Goal: Information Seeking & Learning: Learn about a topic

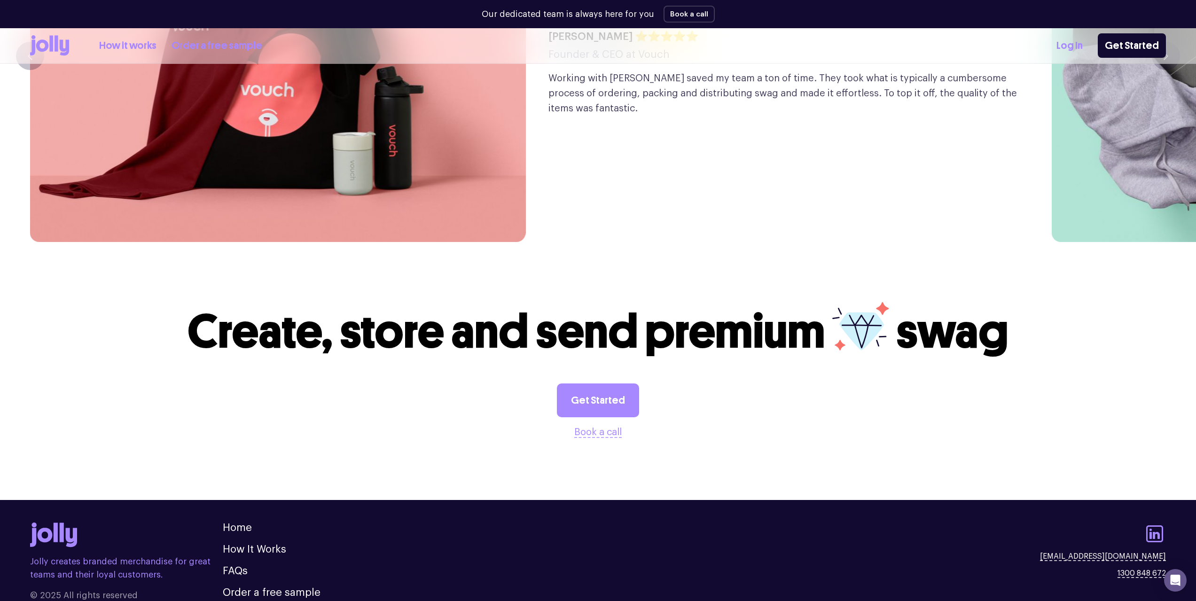
scroll to position [2670, 0]
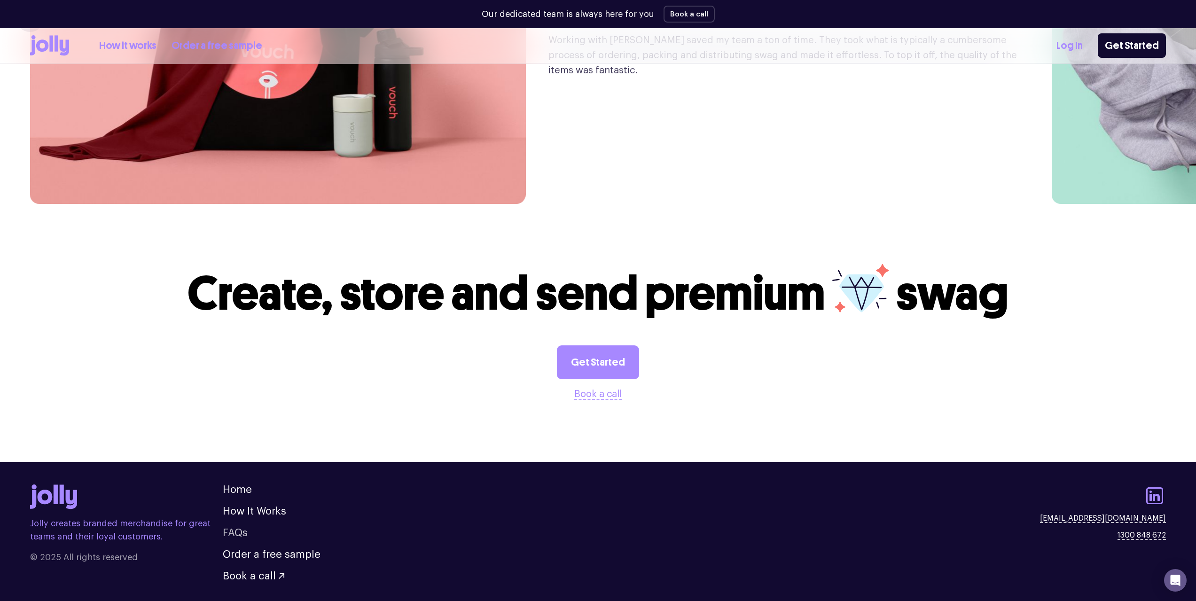
click at [234, 528] on link "FAQs" at bounding box center [235, 533] width 25 height 10
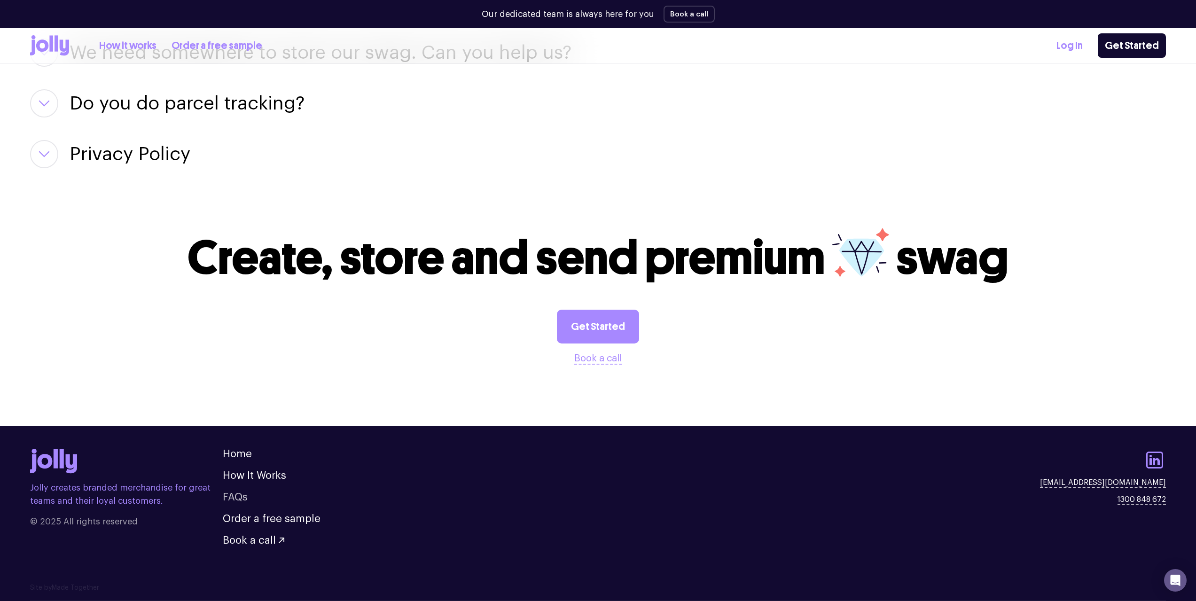
scroll to position [1095, 0]
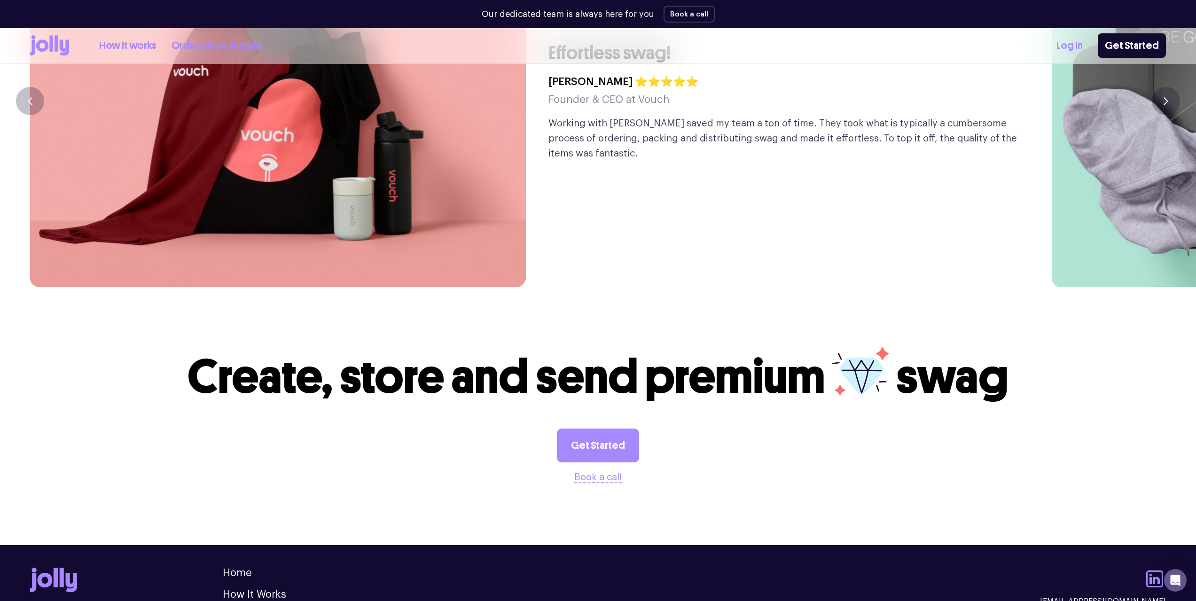
scroll to position [2670, 0]
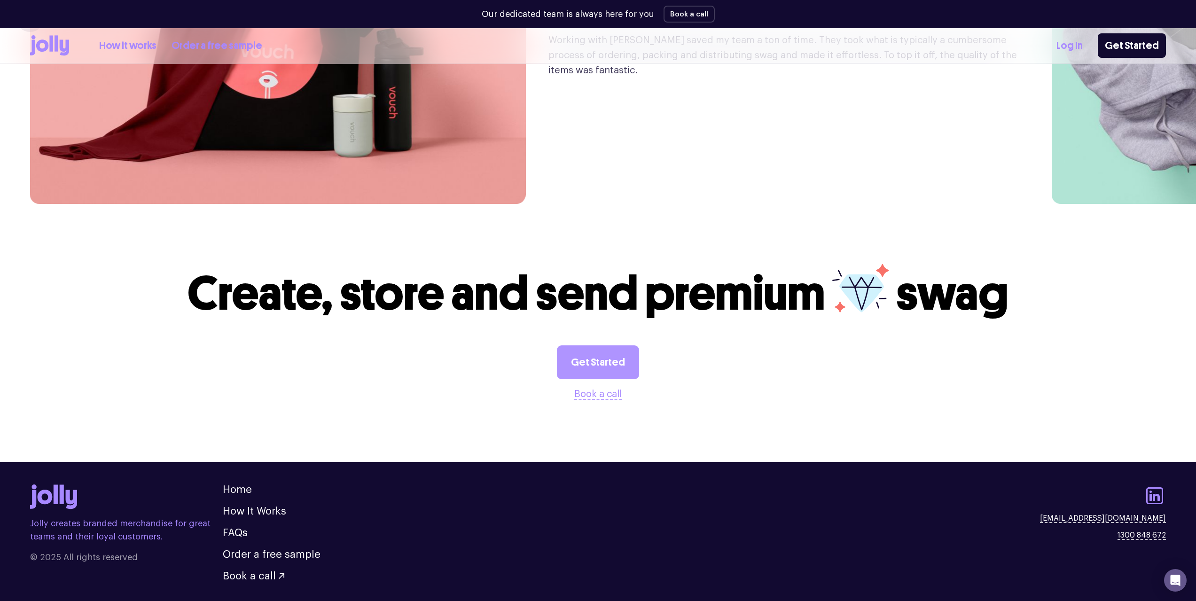
click at [582, 345] on link "Get Started" at bounding box center [598, 362] width 82 height 34
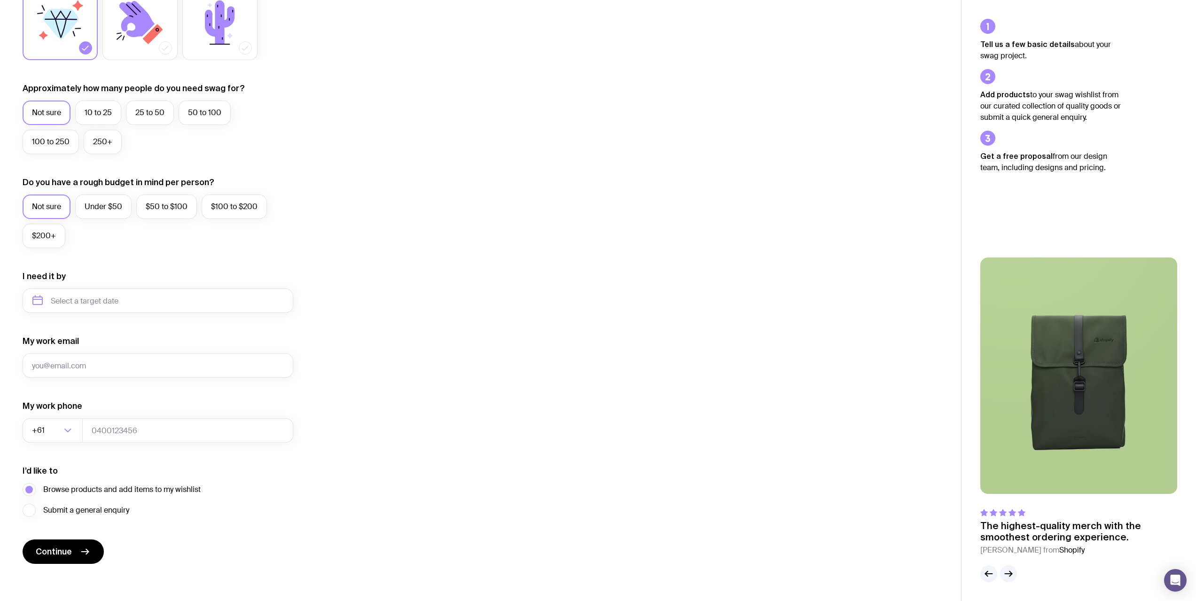
scroll to position [198, 0]
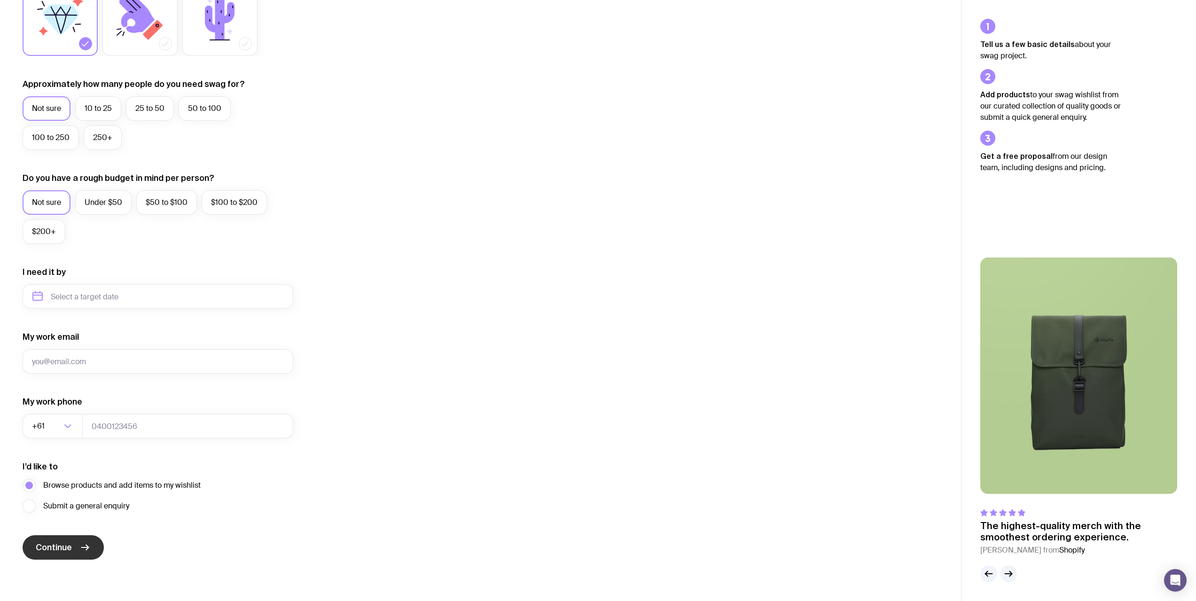
click at [52, 542] on span "Continue" at bounding box center [54, 547] width 36 height 11
click at [80, 336] on div "My work email Invalid email" at bounding box center [158, 352] width 271 height 42
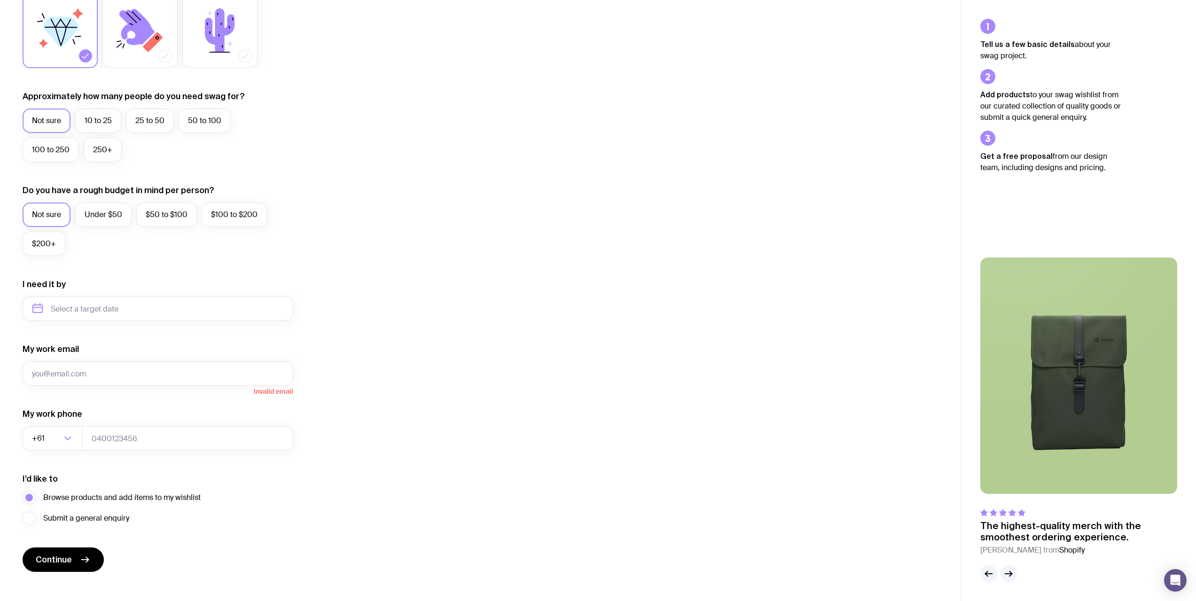
scroll to position [0, 0]
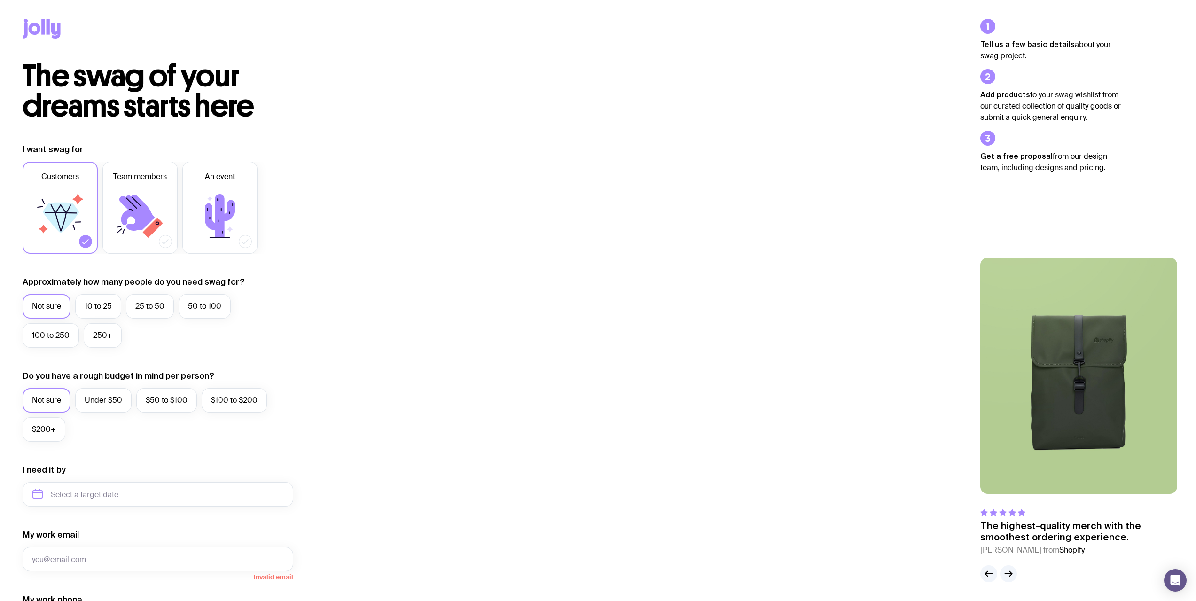
click at [1029, 524] on p "The highest-quality merch with the smoothest ordering experience." at bounding box center [1078, 531] width 197 height 23
click at [996, 514] on icon at bounding box center [993, 513] width 8 height 8
click at [1058, 370] on div "The highest-quality merch with the smoothest ordering experience. Bertie O. fro…" at bounding box center [1078, 406] width 197 height 298
click at [33, 24] on icon at bounding box center [35, 29] width 12 height 12
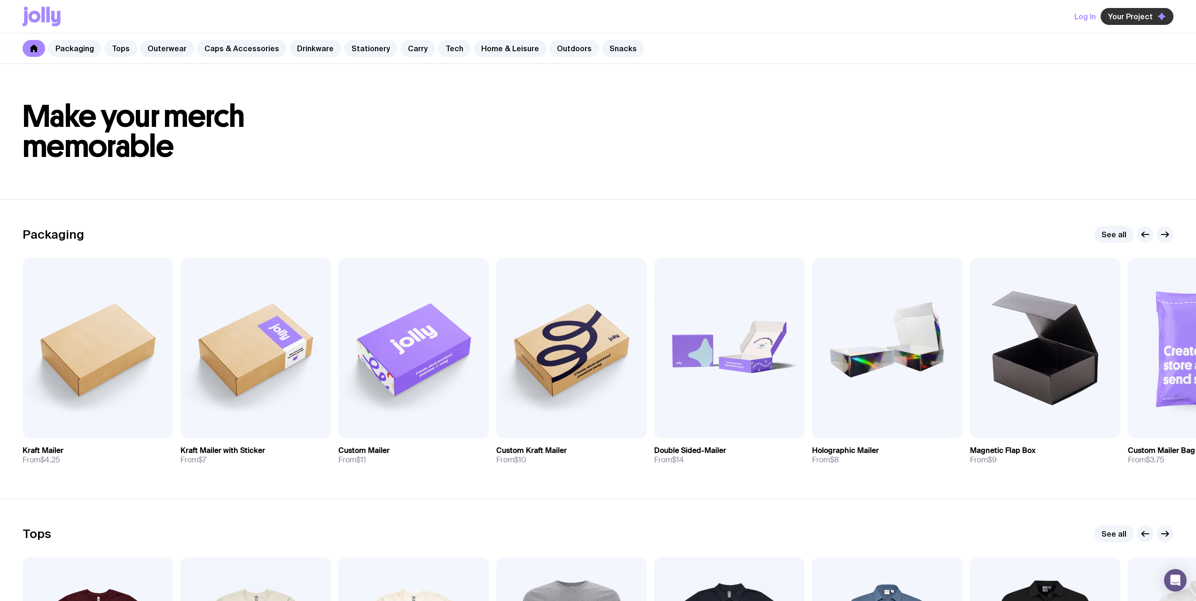
click at [1116, 11] on button "Your Project" at bounding box center [1136, 16] width 73 height 17
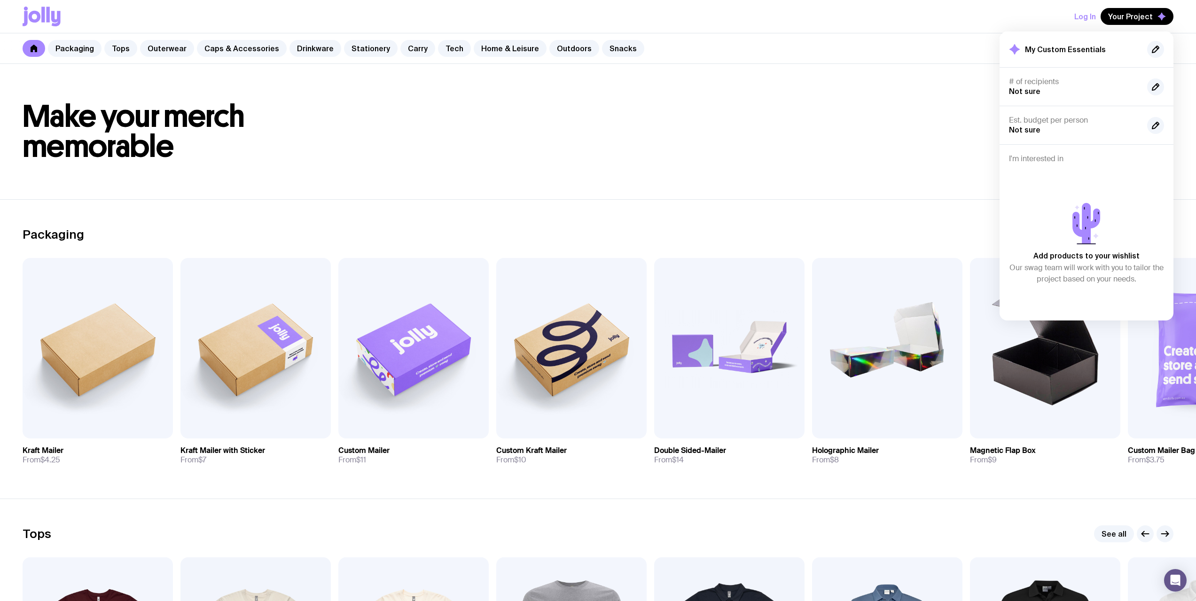
click at [1021, 88] on span "Not sure" at bounding box center [1024, 91] width 31 height 8
click at [1020, 165] on div "Add products to your wishlist Our swag team will work with you to tailor the pr…" at bounding box center [1086, 237] width 155 height 148
click at [1021, 125] on span "Not sure" at bounding box center [1024, 129] width 31 height 8
click at [298, 56] on link "Drinkware" at bounding box center [315, 48] width 52 height 17
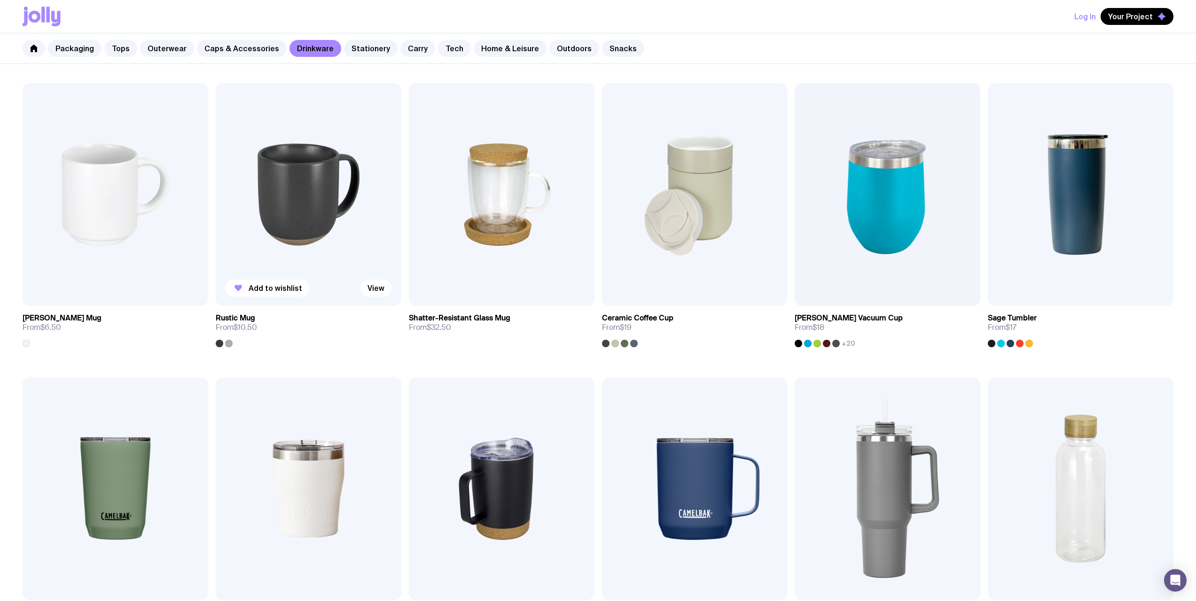
scroll to position [151, 0]
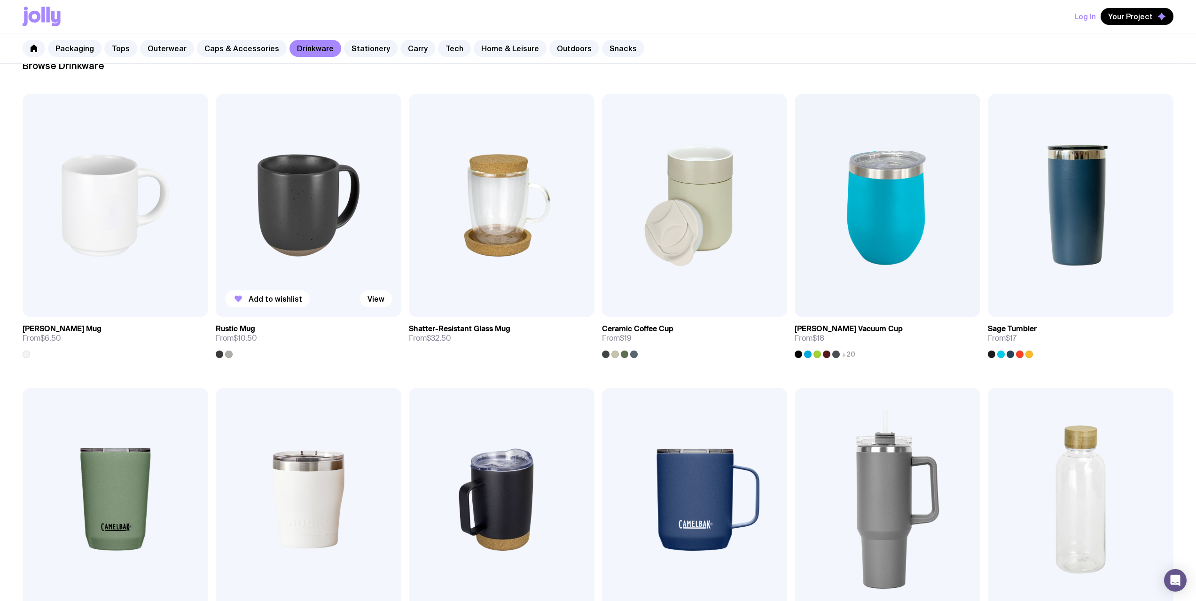
click at [295, 255] on img at bounding box center [309, 205] width 186 height 223
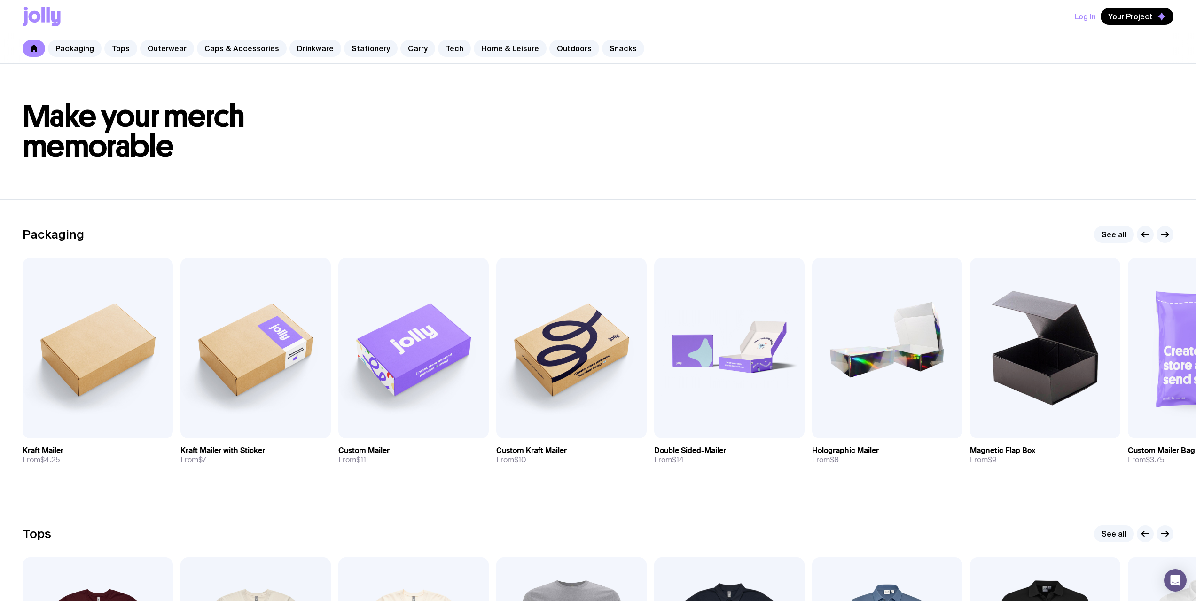
click at [33, 47] on icon at bounding box center [34, 49] width 7 height 8
click at [31, 49] on icon at bounding box center [34, 49] width 7 height 8
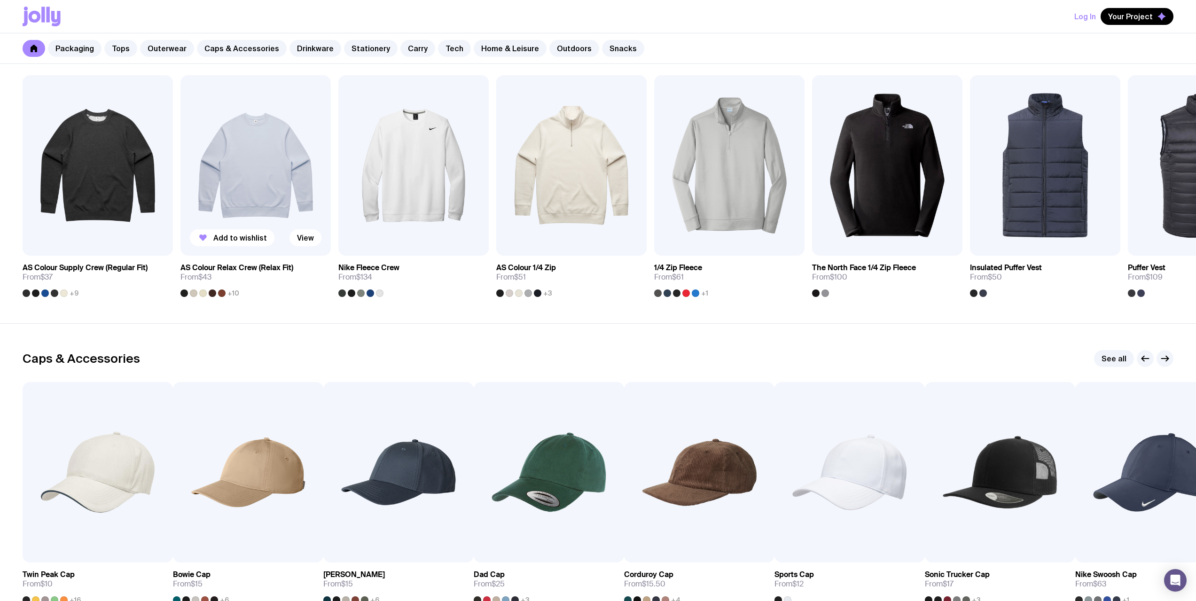
scroll to position [705, 0]
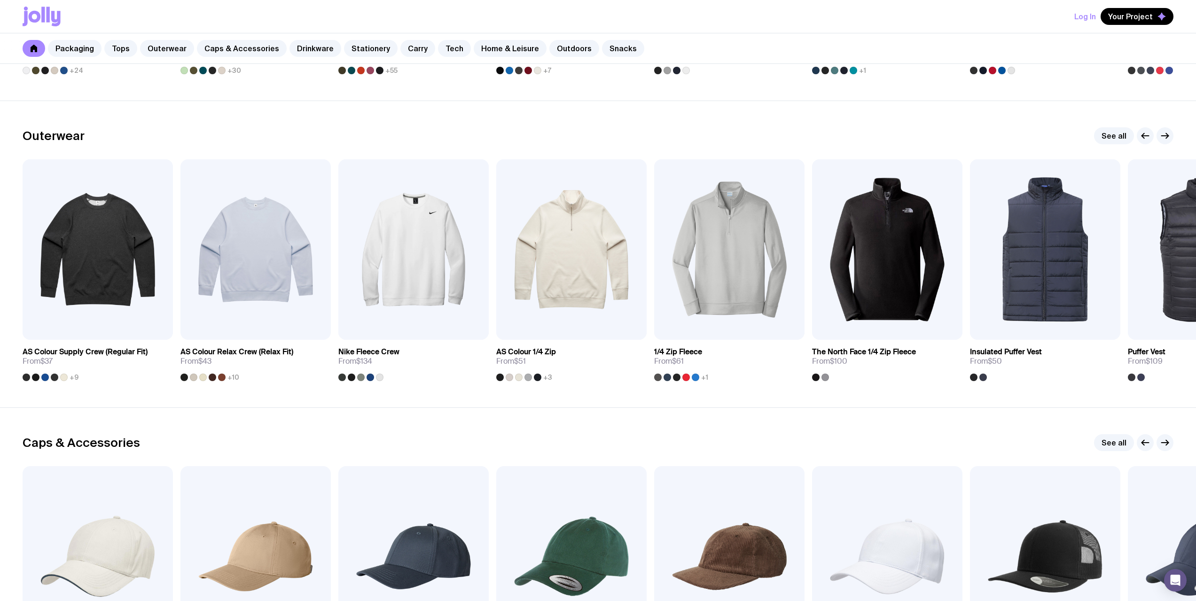
click at [36, 6] on div "Log In Your Project" at bounding box center [598, 16] width 1151 height 33
click at [38, 14] on icon at bounding box center [35, 17] width 12 height 12
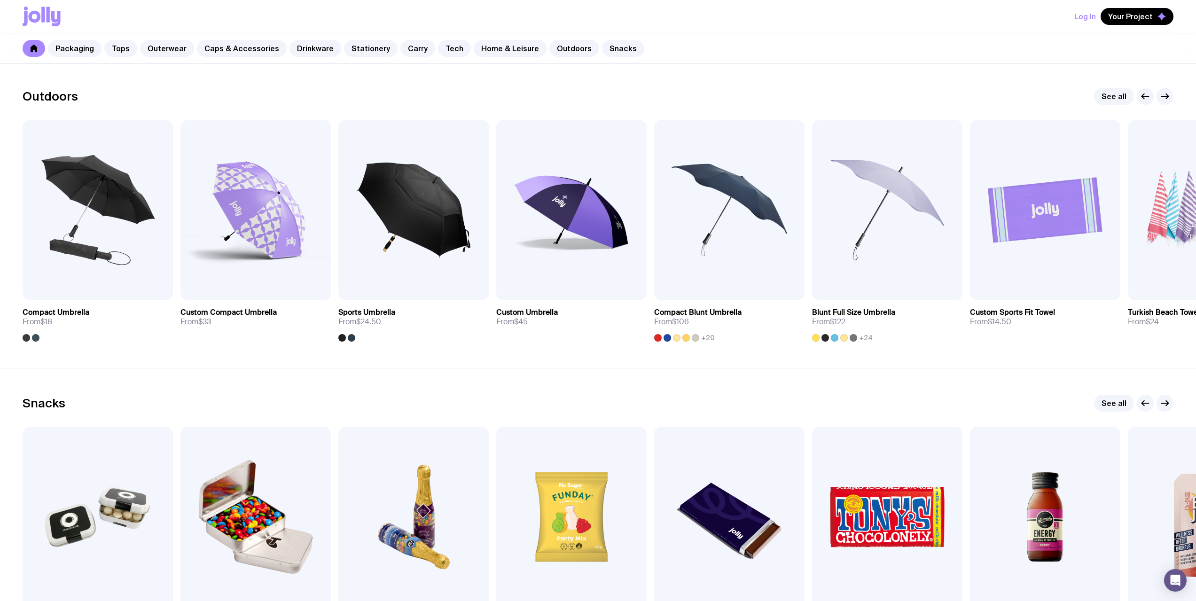
scroll to position [3069, 0]
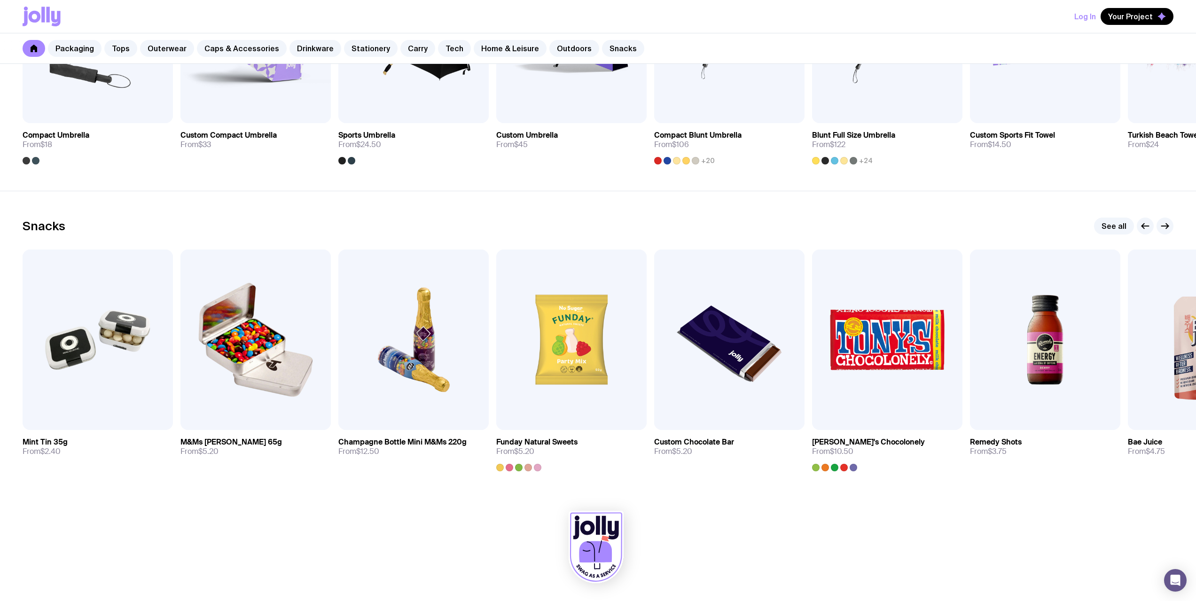
click at [607, 549] on icon at bounding box center [595, 552] width 33 height 22
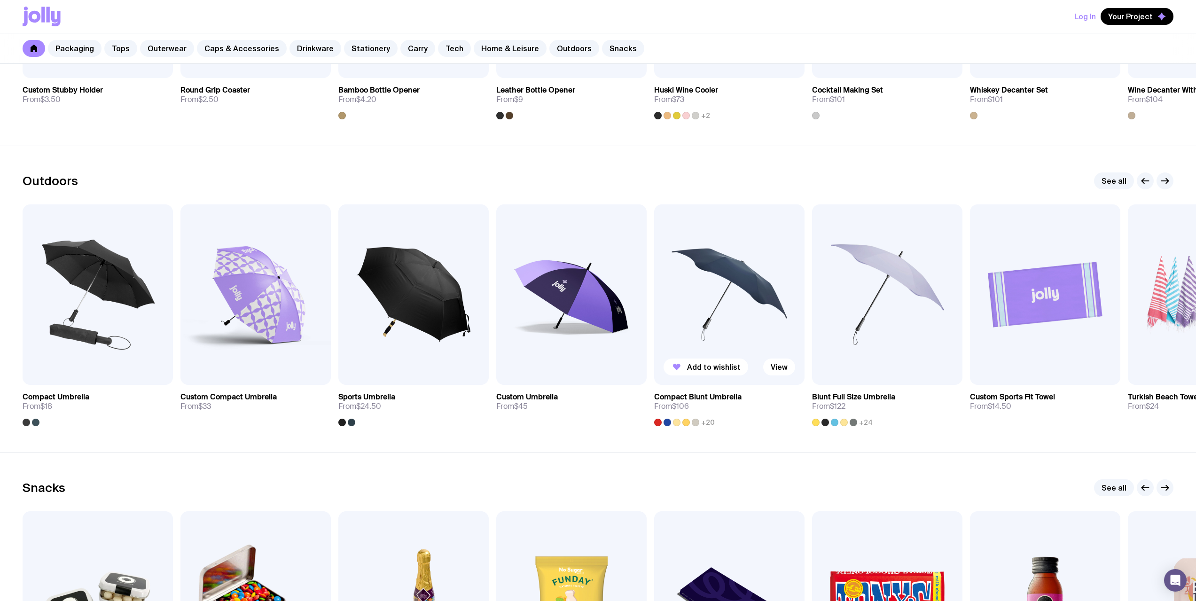
scroll to position [2787, 0]
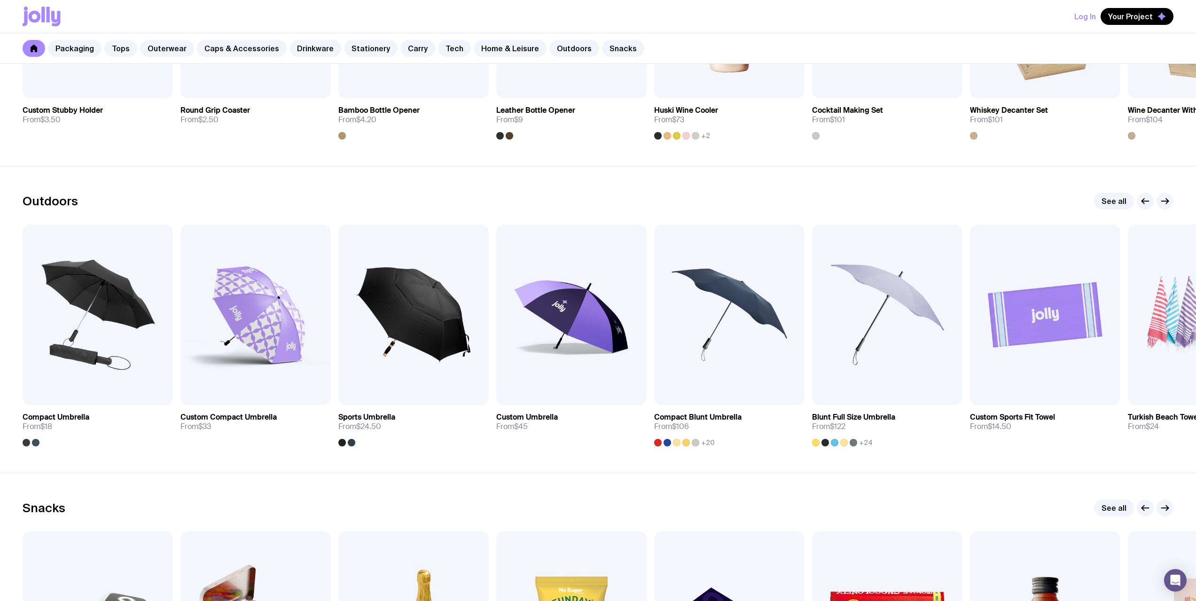
click at [50, 18] on icon at bounding box center [42, 17] width 38 height 20
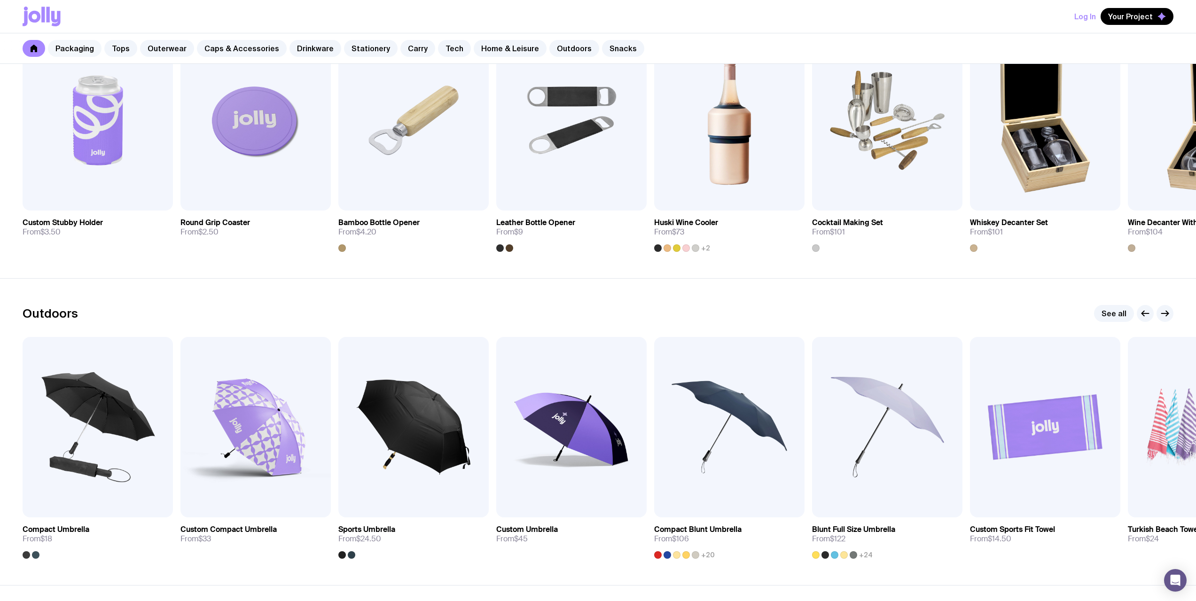
scroll to position [2599, 0]
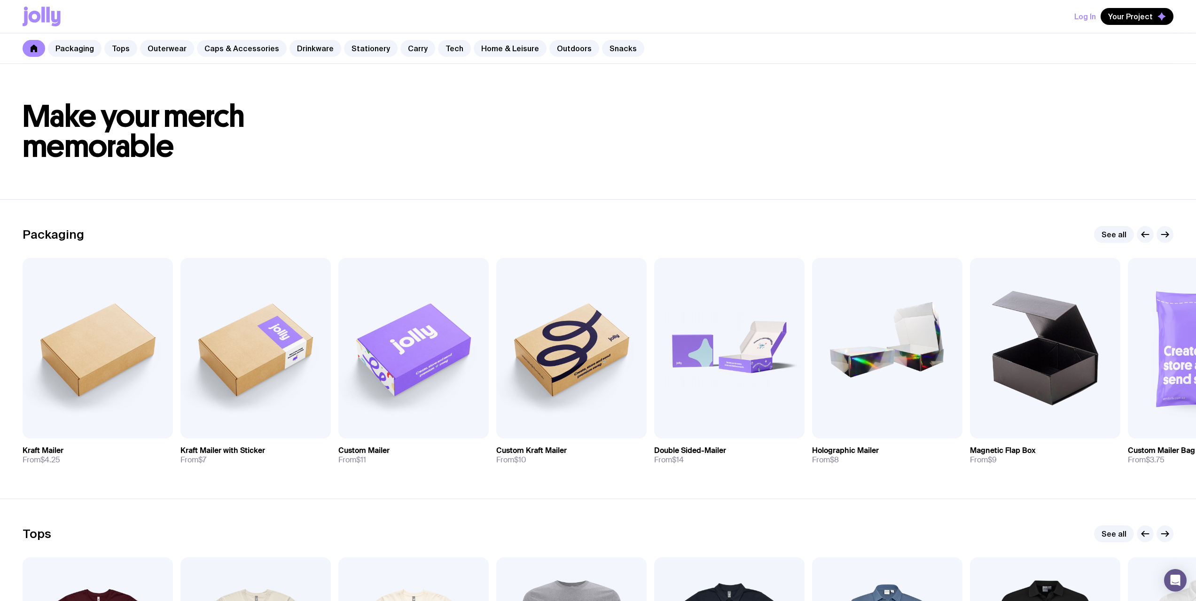
click at [197, 129] on span "Make your merch memorable" at bounding box center [134, 131] width 222 height 67
drag, startPoint x: 200, startPoint y: 129, endPoint x: 257, endPoint y: 66, distance: 85.8
click at [257, 67] on header "Make your merch memorable" at bounding box center [598, 131] width 1196 height 135
click at [253, 56] on link "Caps & Accessories" at bounding box center [242, 48] width 90 height 17
click at [248, 49] on link "Caps & Accessories" at bounding box center [242, 48] width 90 height 17
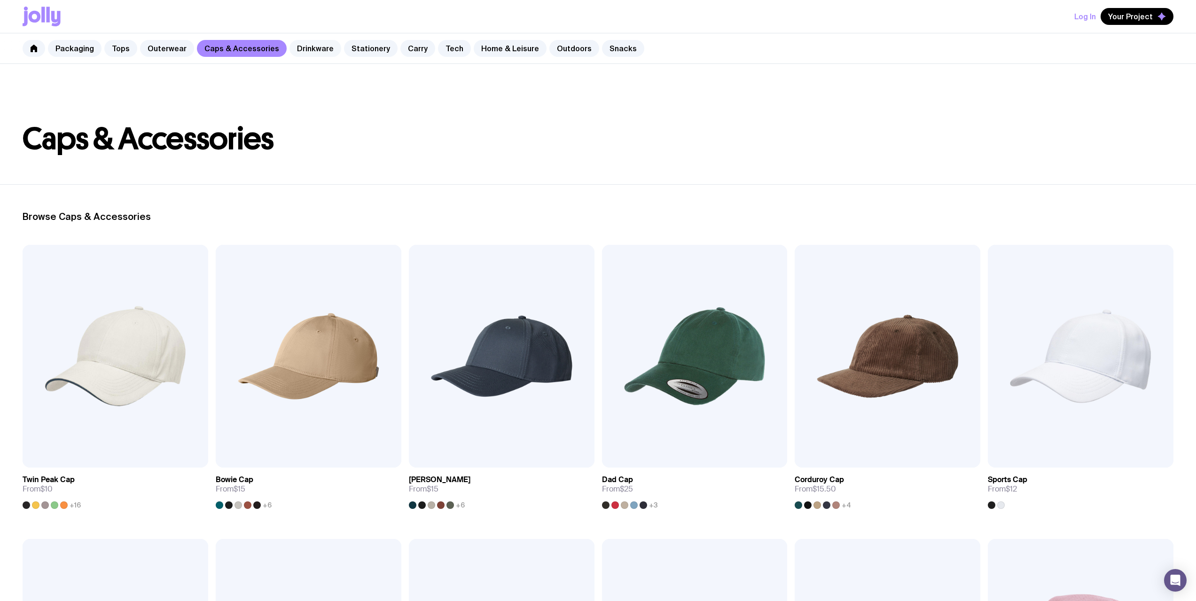
click at [313, 52] on link "Drinkware" at bounding box center [315, 48] width 52 height 17
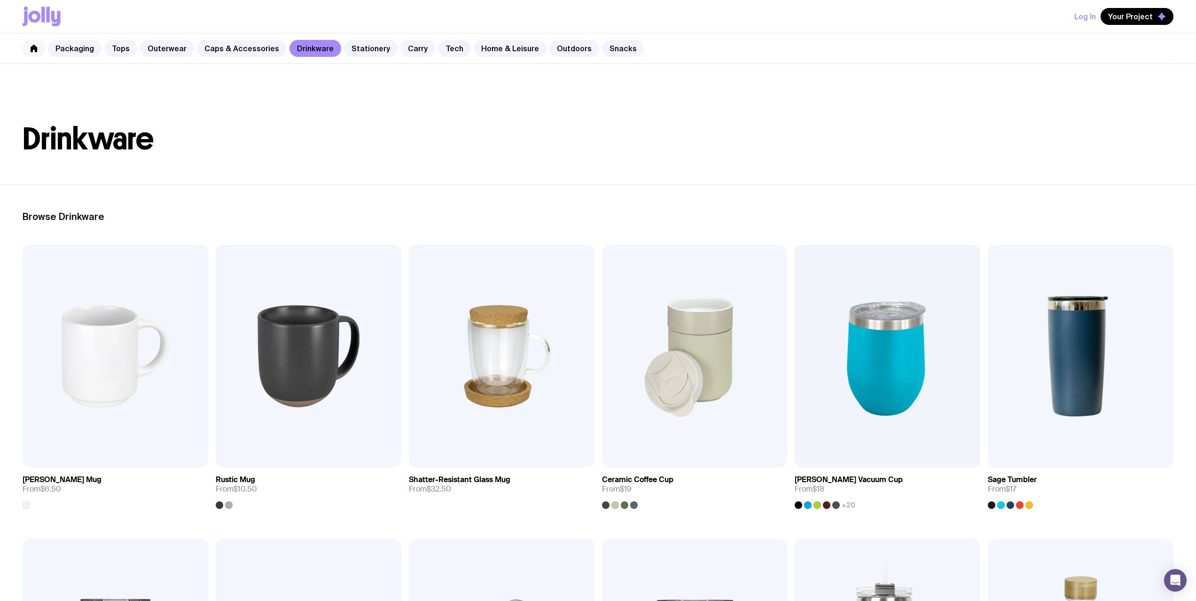
click at [41, 48] on link at bounding box center [34, 48] width 23 height 17
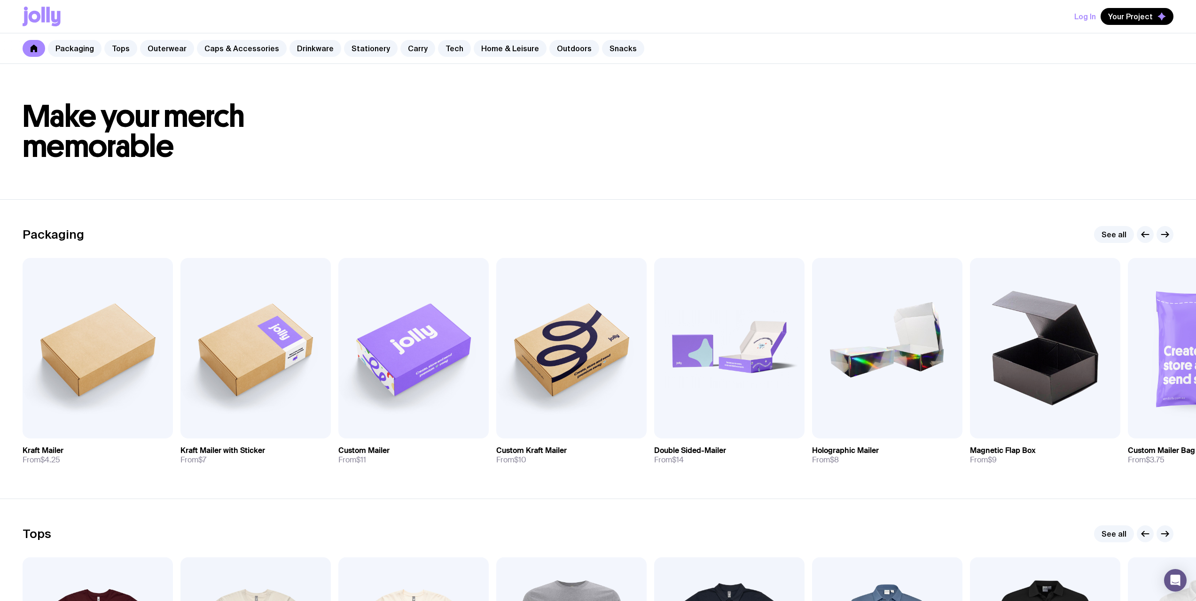
click at [34, 53] on link at bounding box center [34, 48] width 23 height 17
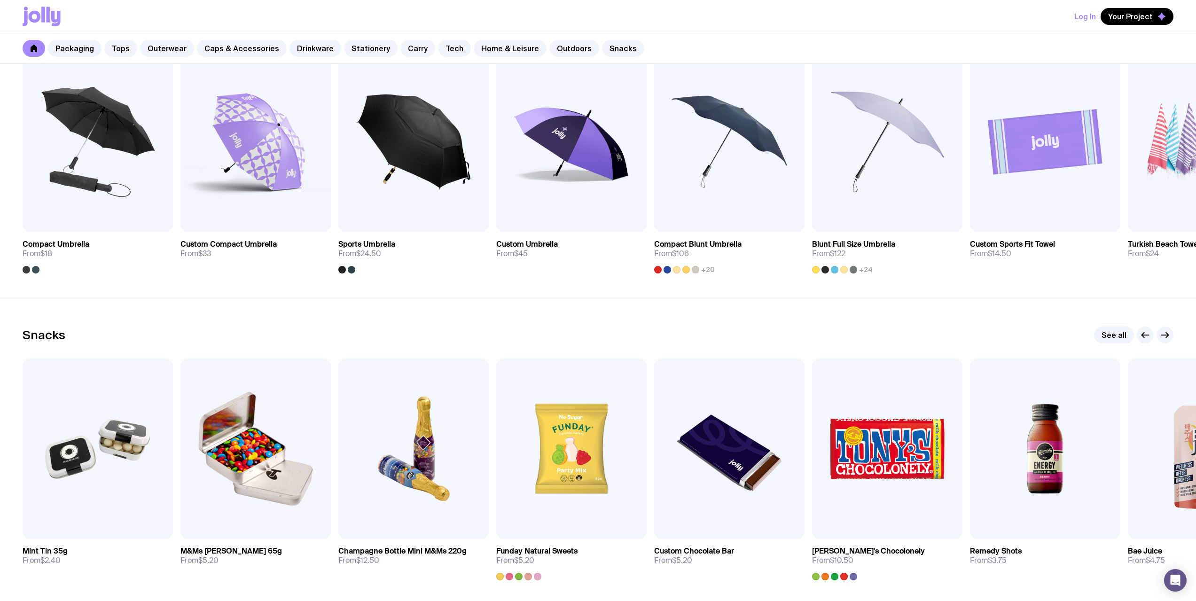
scroll to position [3069, 0]
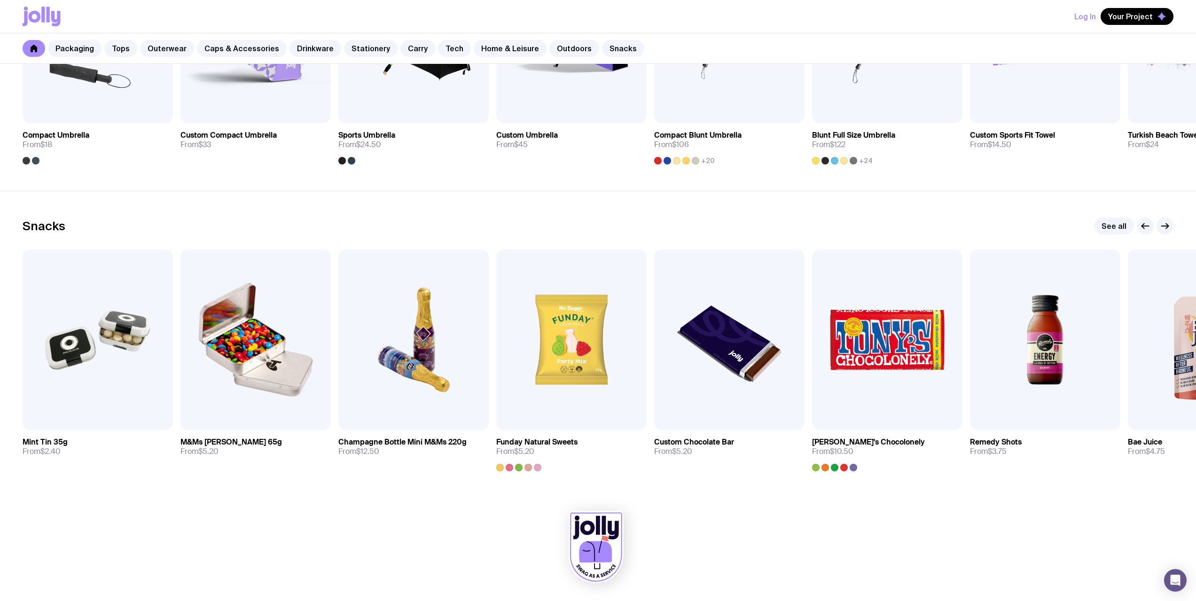
drag, startPoint x: 595, startPoint y: 541, endPoint x: 592, endPoint y: 529, distance: 11.7
click at [595, 540] on icon at bounding box center [595, 547] width 55 height 72
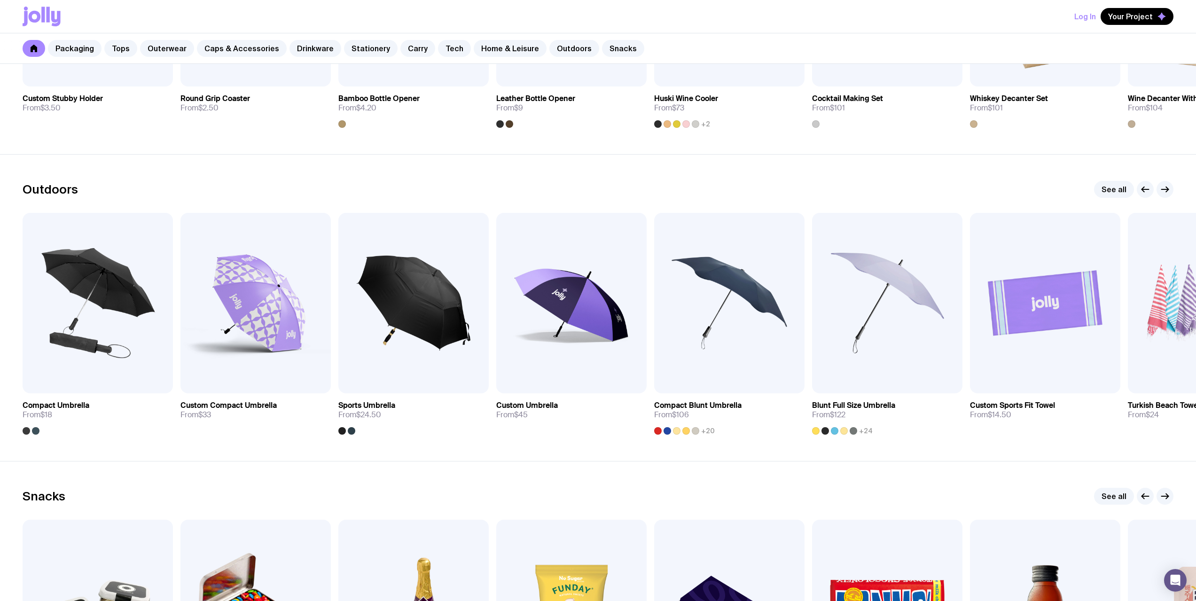
scroll to position [2787, 0]
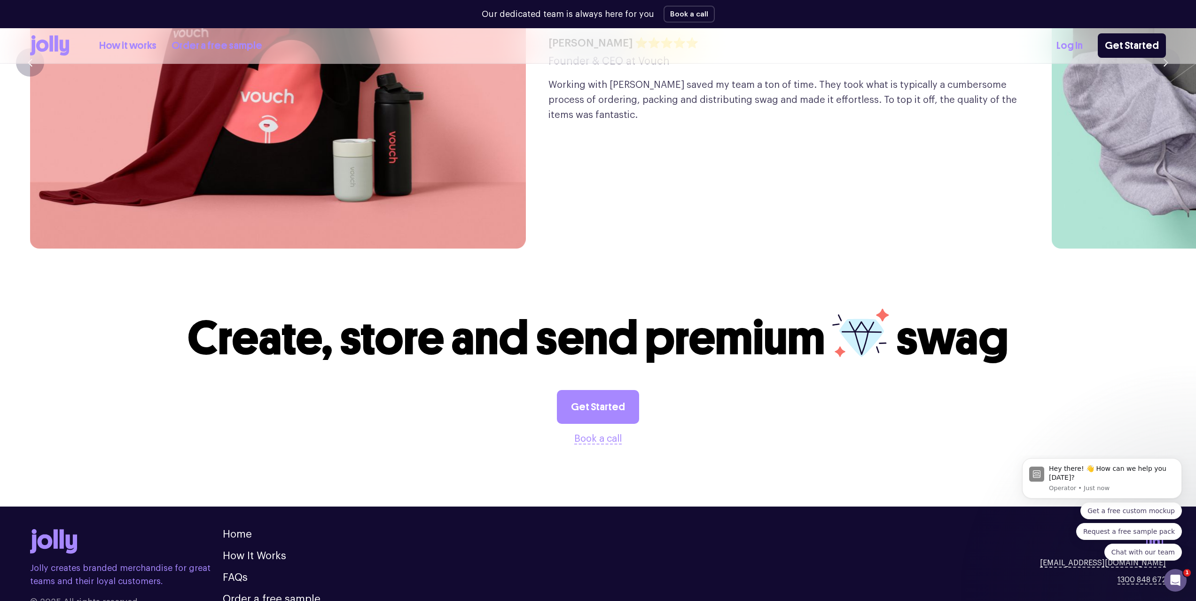
scroll to position [2670, 0]
